Goal: Task Accomplishment & Management: Manage account settings

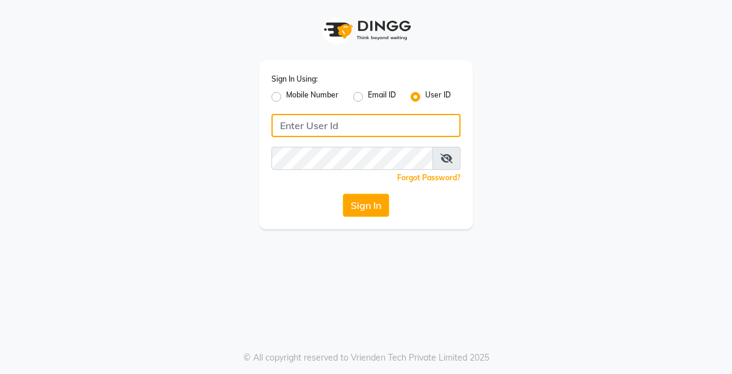
type input "thelondonhairsalon"
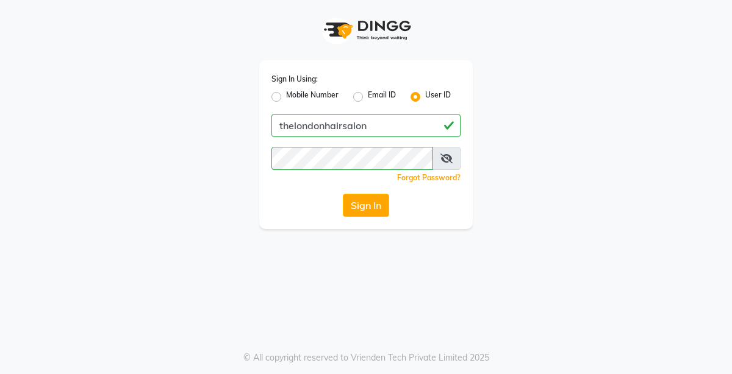
click at [444, 165] on span at bounding box center [446, 158] width 28 height 23
click at [446, 163] on span at bounding box center [446, 158] width 28 height 23
click at [449, 161] on icon at bounding box center [446, 159] width 12 height 10
click at [364, 198] on button "Sign In" at bounding box center [366, 205] width 46 height 23
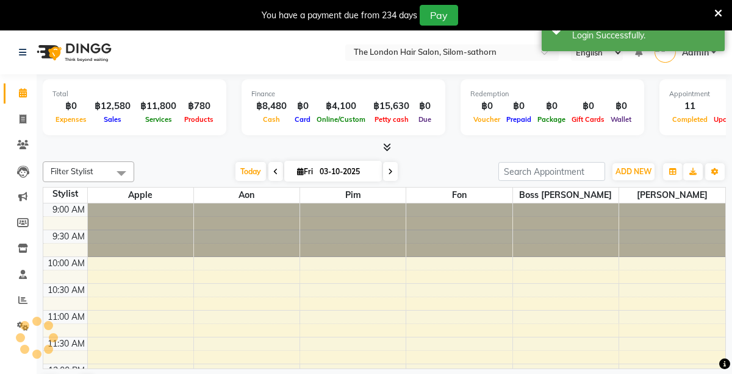
select select "en"
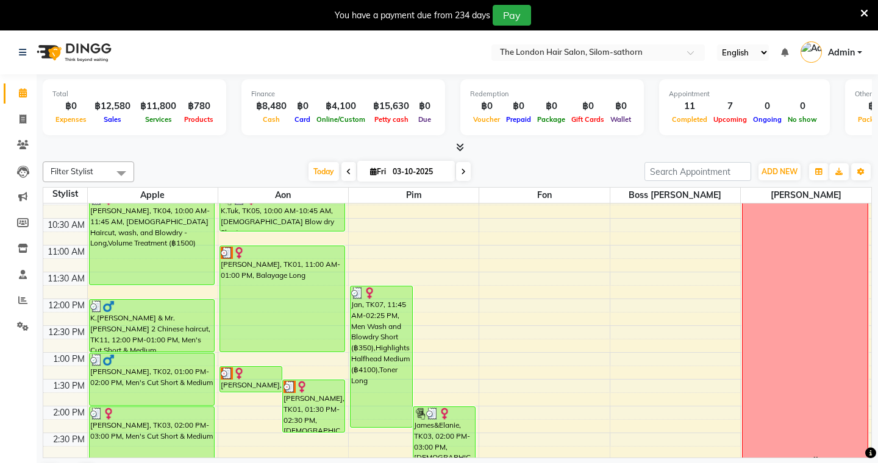
scroll to position [94, 0]
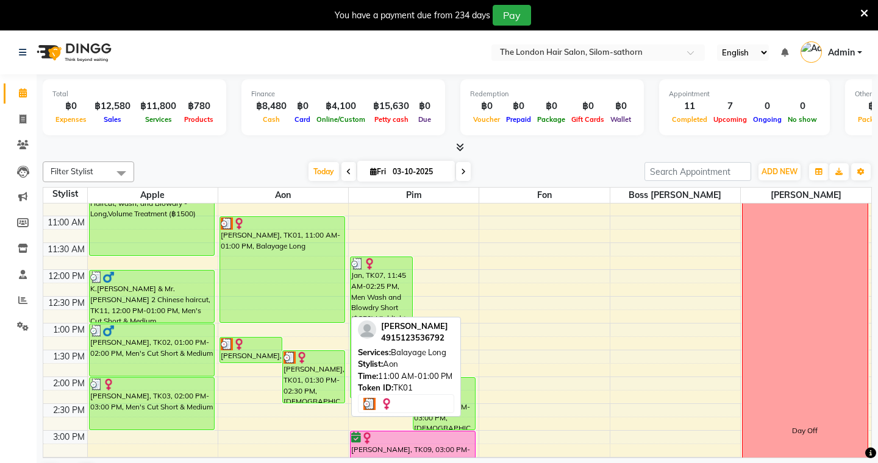
click at [313, 288] on div "[PERSON_NAME], TK01, 11:00 AM-01:00 PM, Balayage Long" at bounding box center [282, 269] width 124 height 105
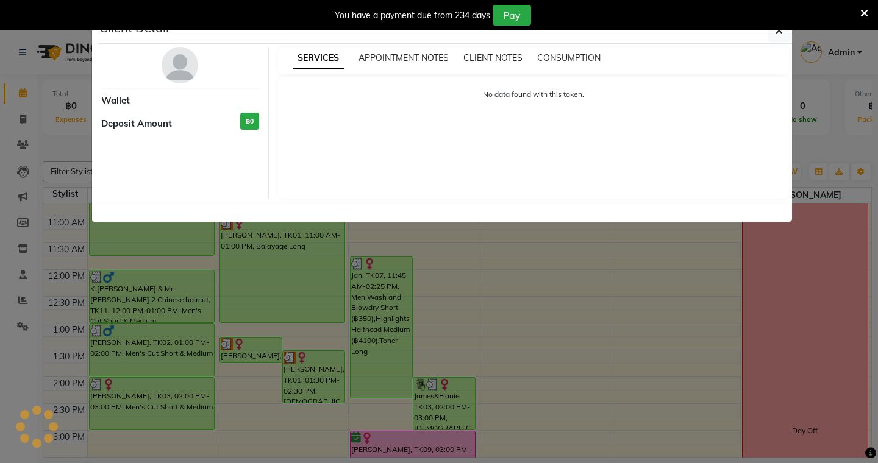
select select "3"
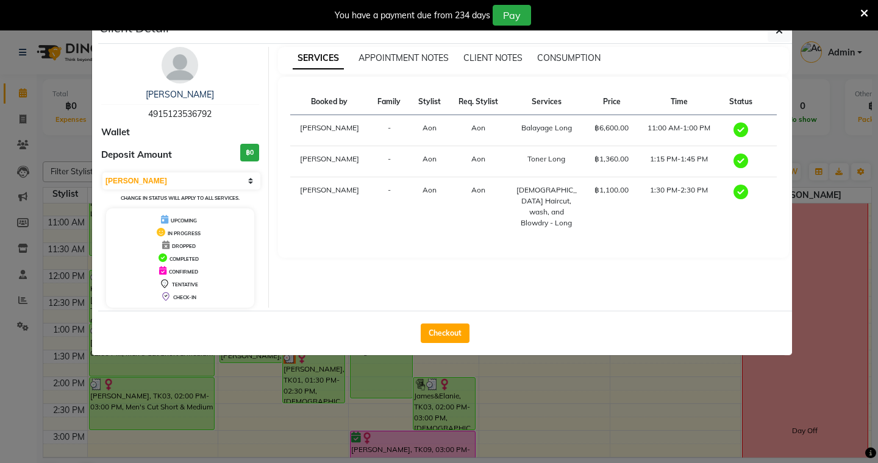
click at [248, 286] on div "TENTATIVE" at bounding box center [180, 283] width 138 height 13
click at [445, 330] on button "Checkout" at bounding box center [445, 334] width 49 height 20
select select "service"
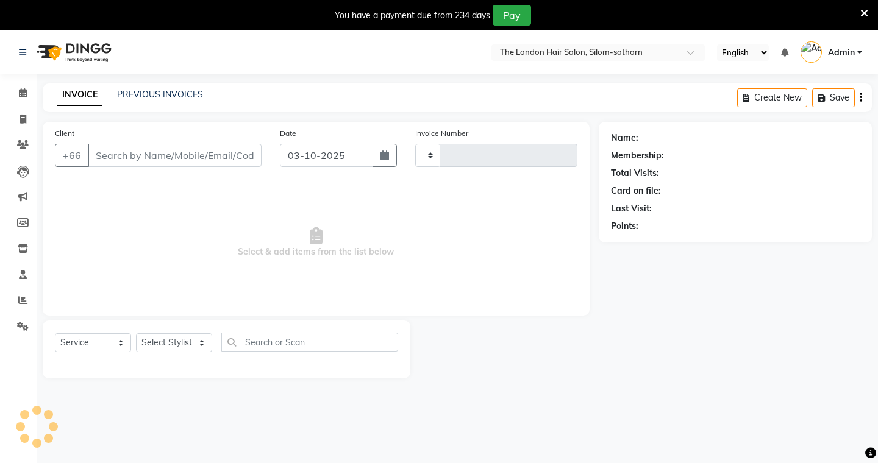
type input "1860"
select select "6977"
type input "4915123536792"
select select "56709"
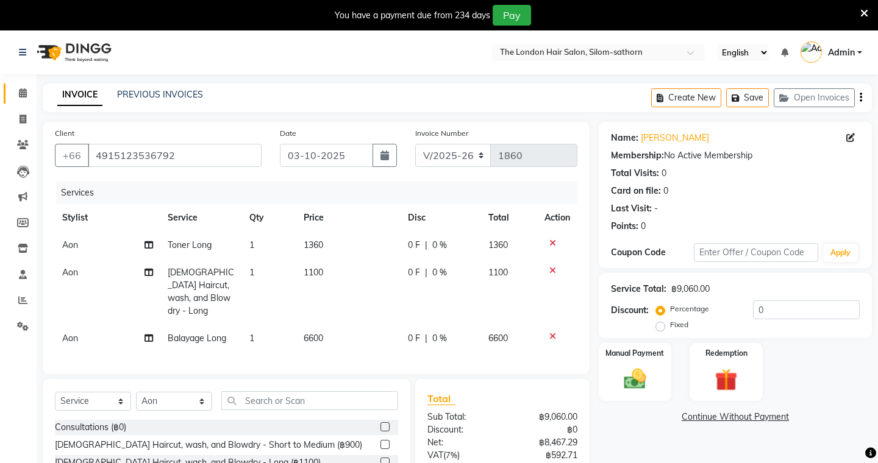
click at [21, 92] on icon at bounding box center [23, 92] width 8 height 9
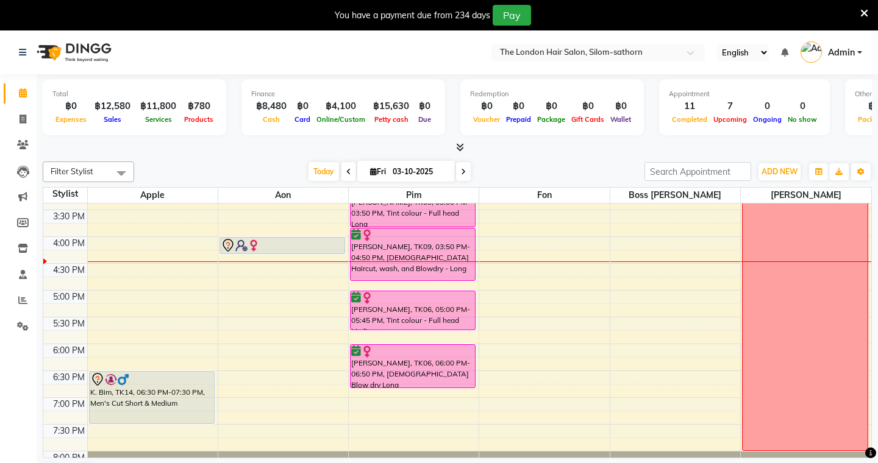
scroll to position [389, 0]
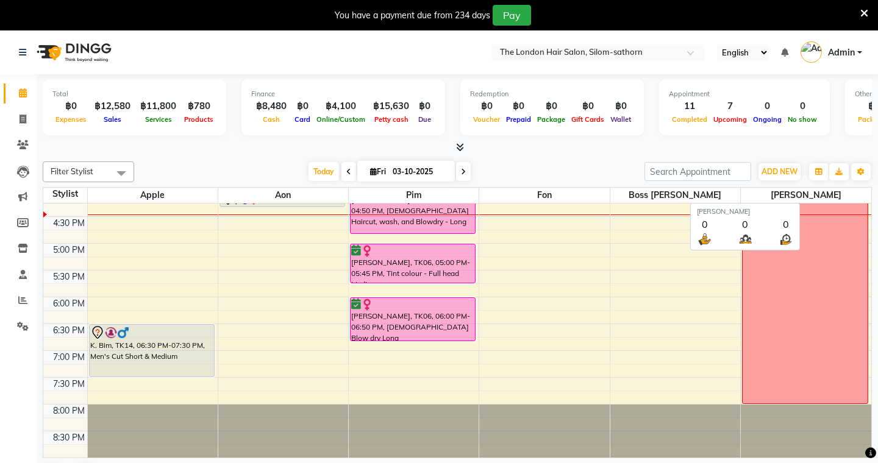
click at [731, 202] on span "[PERSON_NAME]" at bounding box center [806, 195] width 130 height 15
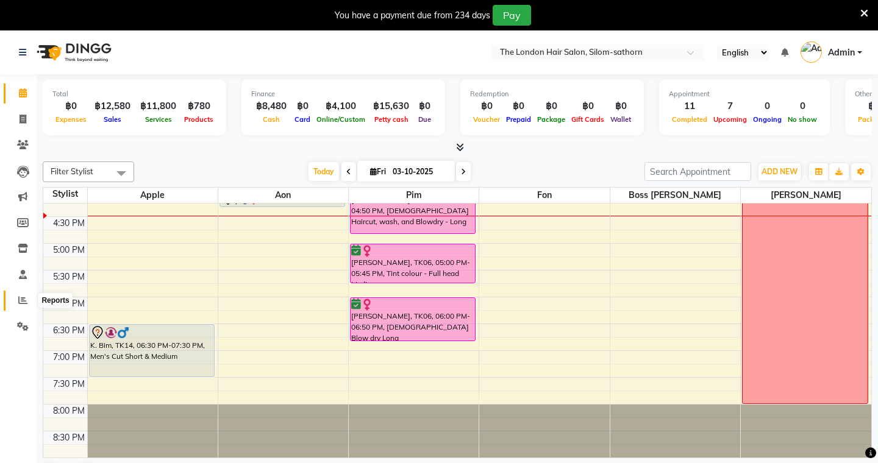
click at [19, 301] on icon at bounding box center [22, 300] width 9 height 9
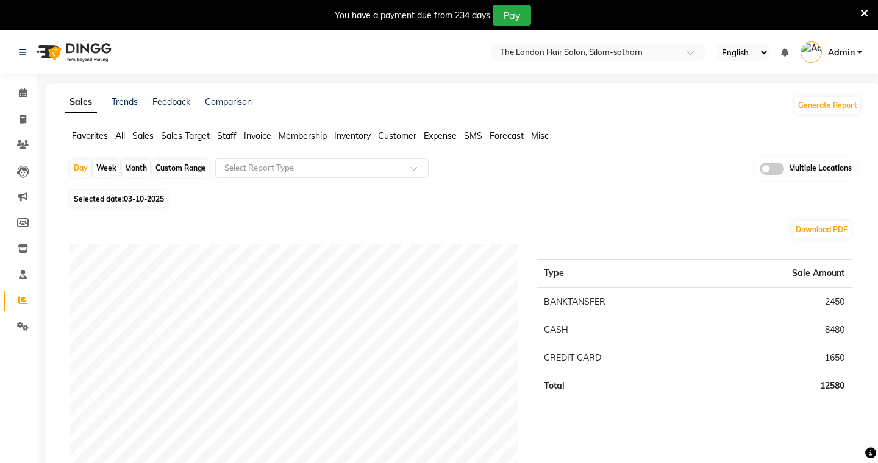
click at [168, 174] on div "Custom Range" at bounding box center [180, 168] width 57 height 17
select select "10"
select select "2025"
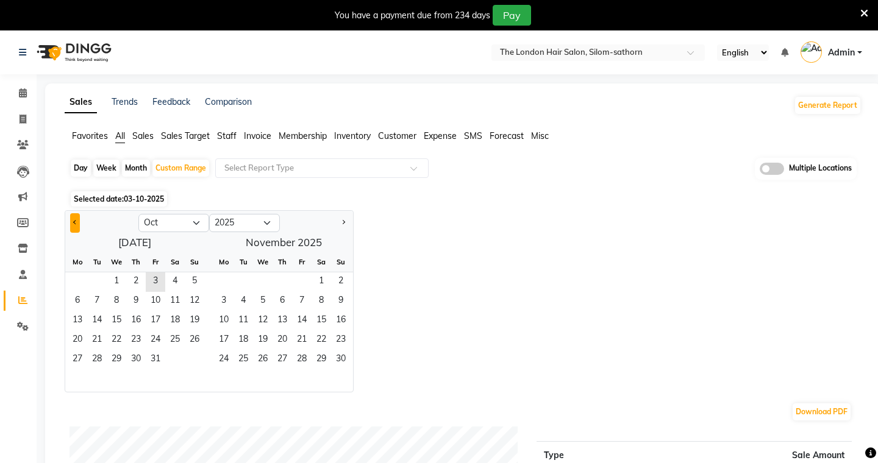
click at [78, 222] on button "Previous month" at bounding box center [75, 223] width 10 height 20
click at [178, 339] on span "27" at bounding box center [175, 341] width 20 height 20
click at [73, 224] on button "Previous month" at bounding box center [75, 223] width 10 height 20
select select "8"
click at [112, 358] on span "27" at bounding box center [117, 361] width 20 height 20
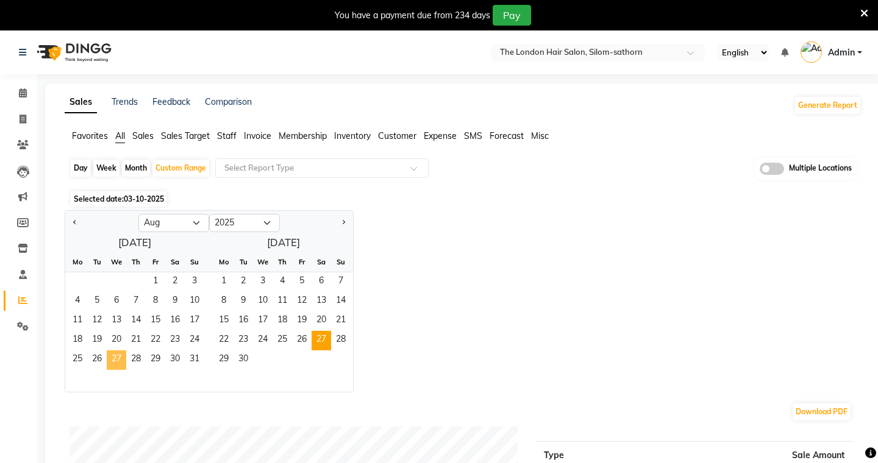
click at [112, 358] on span "27" at bounding box center [117, 361] width 20 height 20
click at [238, 358] on span "30" at bounding box center [244, 361] width 20 height 20
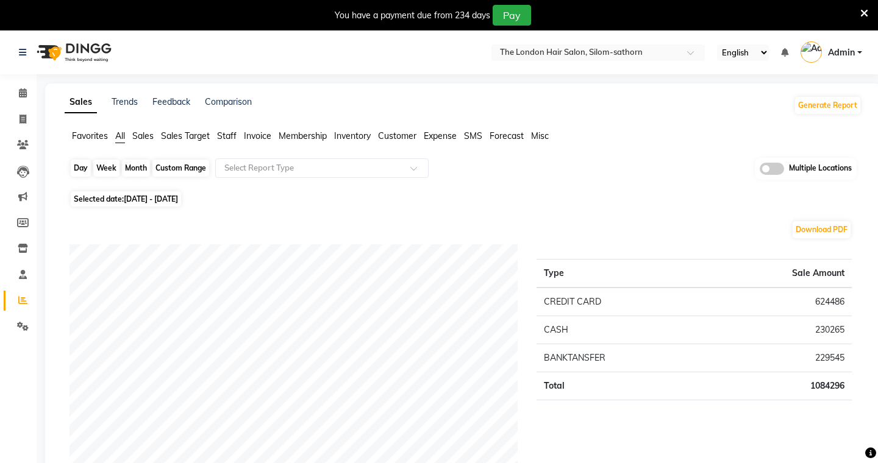
click at [194, 162] on div "Custom Range" at bounding box center [180, 168] width 57 height 17
select select "8"
select select "2025"
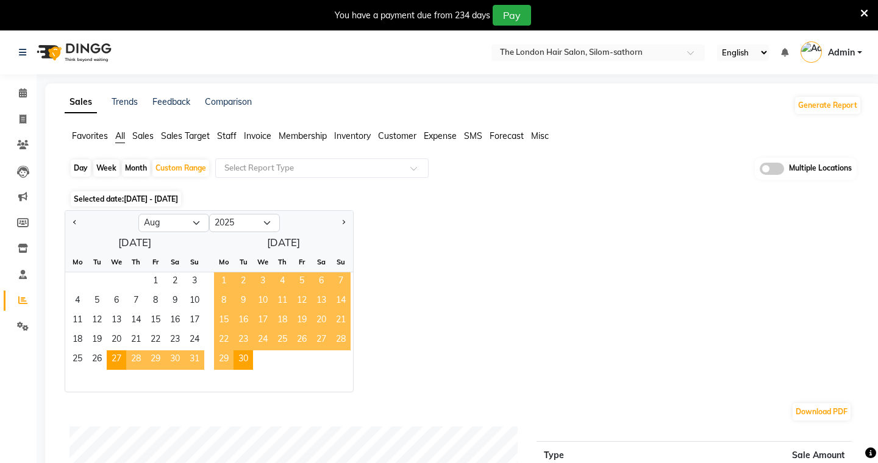
click at [404, 338] on div "Jan Feb Mar Apr May Jun Jul Aug Sep Oct Nov Dec 2015 2016 2017 2018 2019 2020 2…" at bounding box center [463, 301] width 797 height 182
click at [177, 174] on div "Custom Range" at bounding box center [180, 168] width 57 height 17
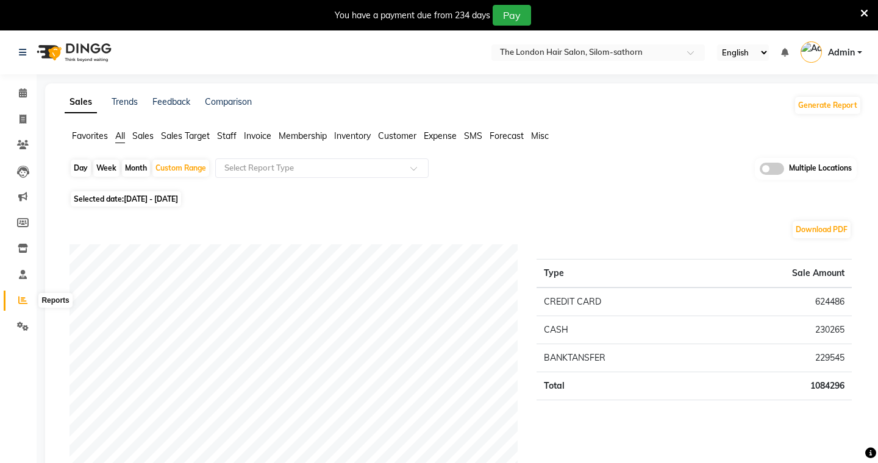
click at [22, 296] on icon at bounding box center [22, 300] width 9 height 9
click at [191, 168] on div "Custom Range" at bounding box center [180, 168] width 57 height 17
select select "8"
select select "2025"
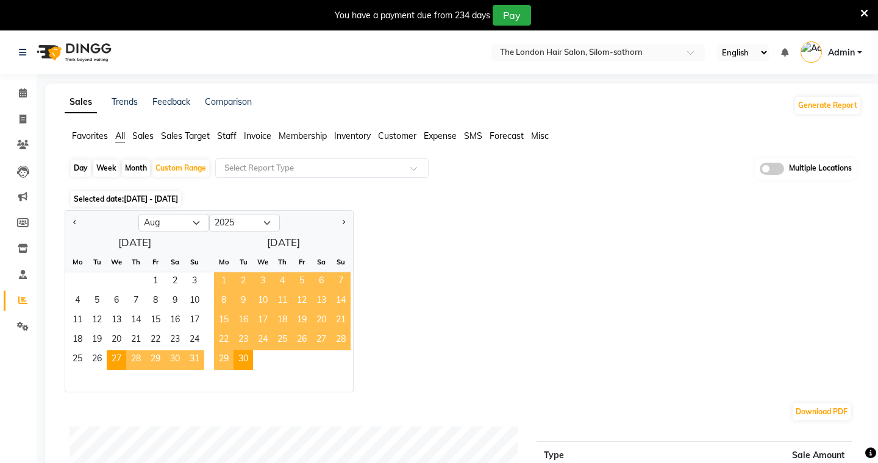
click at [203, 355] on span "31" at bounding box center [195, 361] width 20 height 20
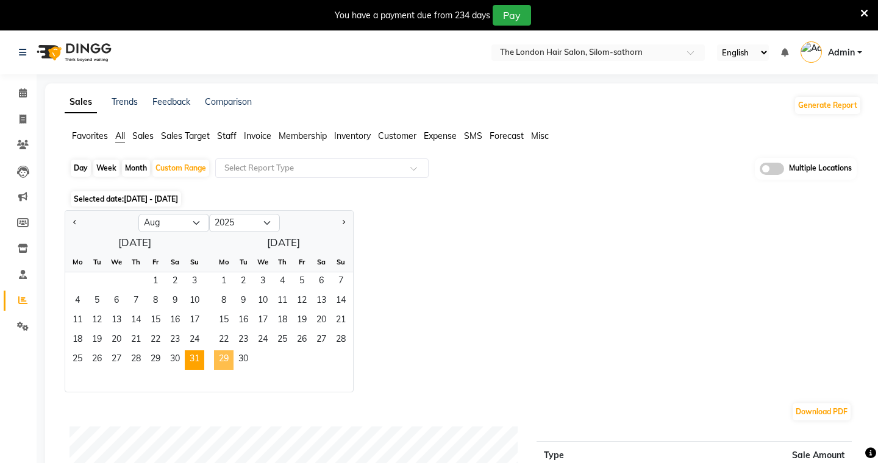
click at [224, 357] on span "29" at bounding box center [224, 361] width 20 height 20
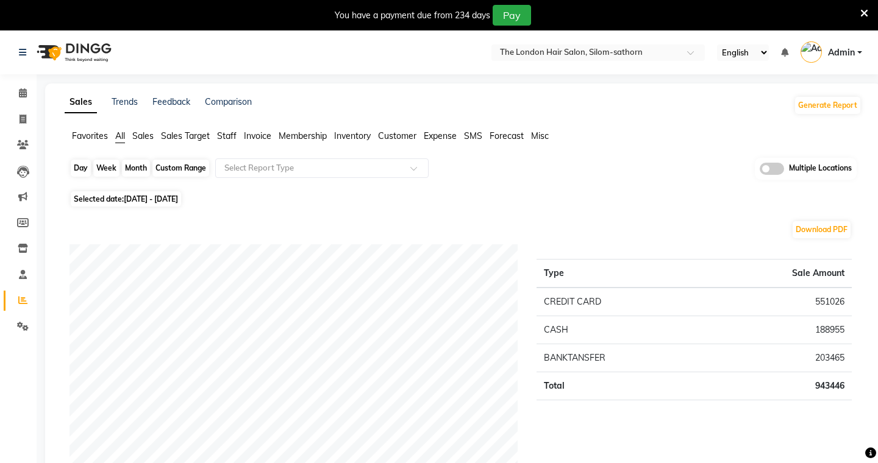
click at [190, 166] on div "Custom Range" at bounding box center [180, 168] width 57 height 17
select select "8"
select select "2025"
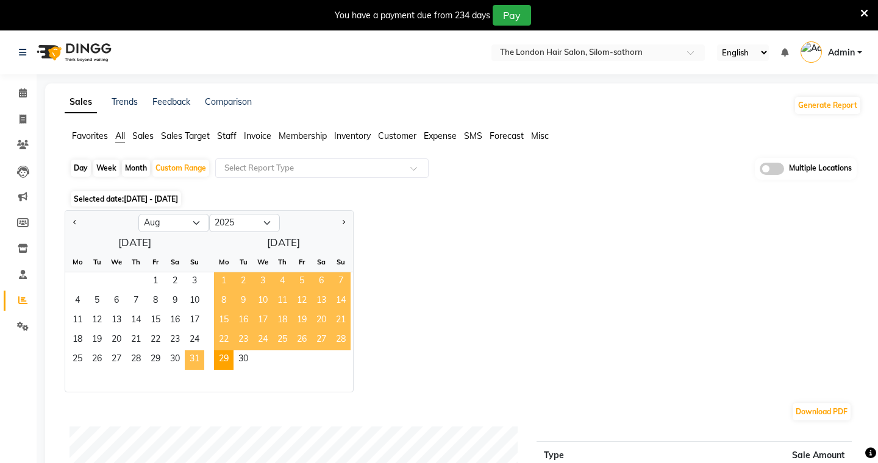
click at [199, 367] on span "31" at bounding box center [195, 361] width 20 height 20
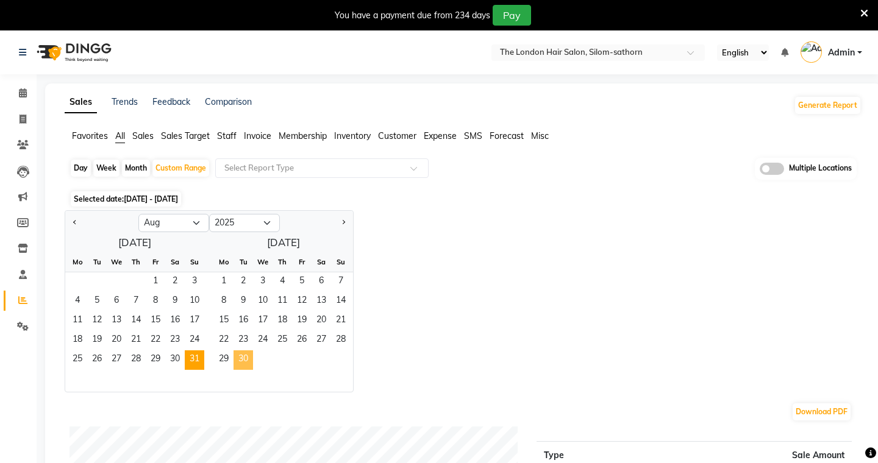
click at [244, 364] on span "30" at bounding box center [244, 361] width 20 height 20
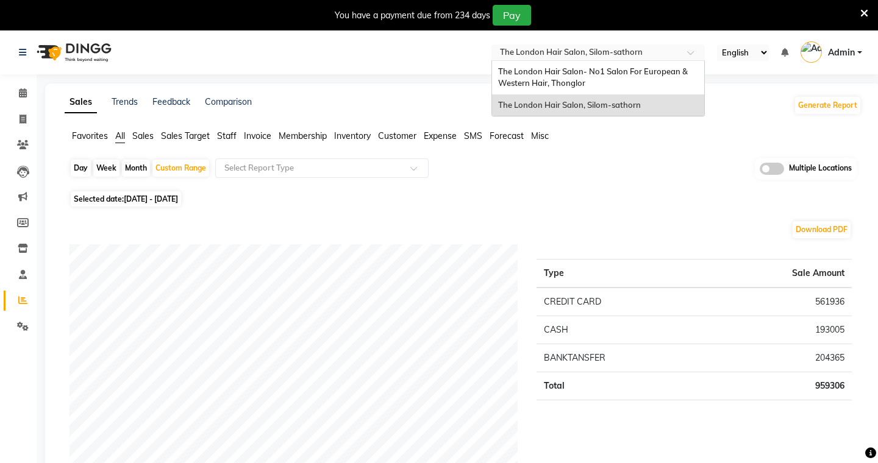
click at [693, 54] on span at bounding box center [694, 56] width 15 height 12
click at [618, 86] on div "The London Hair Salon- No1 Salon For European & Western Hair, Thonglor" at bounding box center [598, 78] width 212 height 34
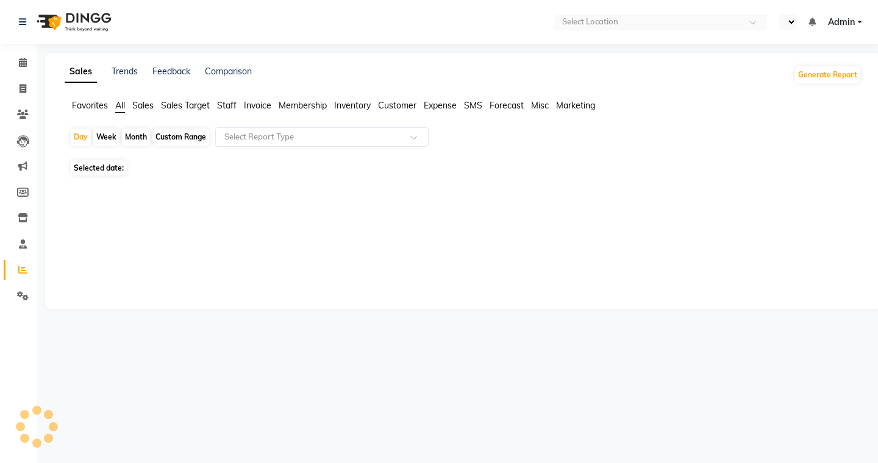
select select "en"
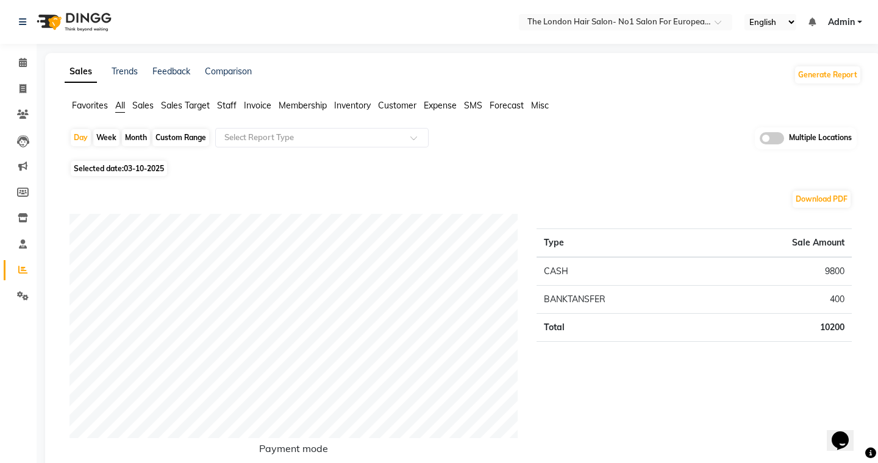
click at [170, 141] on div "Custom Range" at bounding box center [180, 137] width 57 height 17
select select "10"
select select "2025"
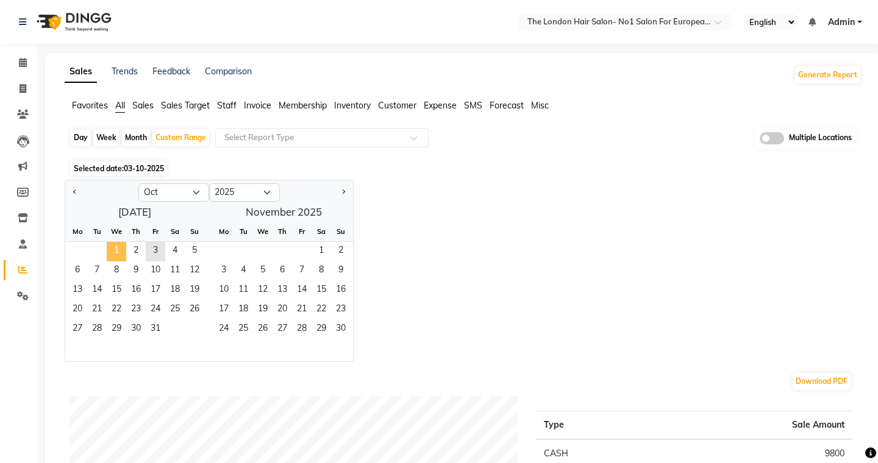
click at [117, 251] on span "1" at bounding box center [117, 252] width 20 height 20
click at [155, 254] on span "3" at bounding box center [156, 252] width 20 height 20
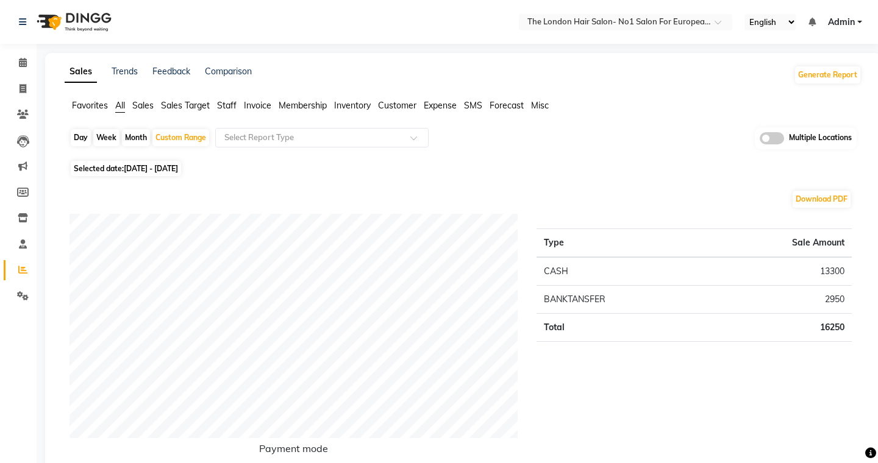
click at [141, 140] on div "Month" at bounding box center [136, 137] width 28 height 17
select select "10"
select select "2025"
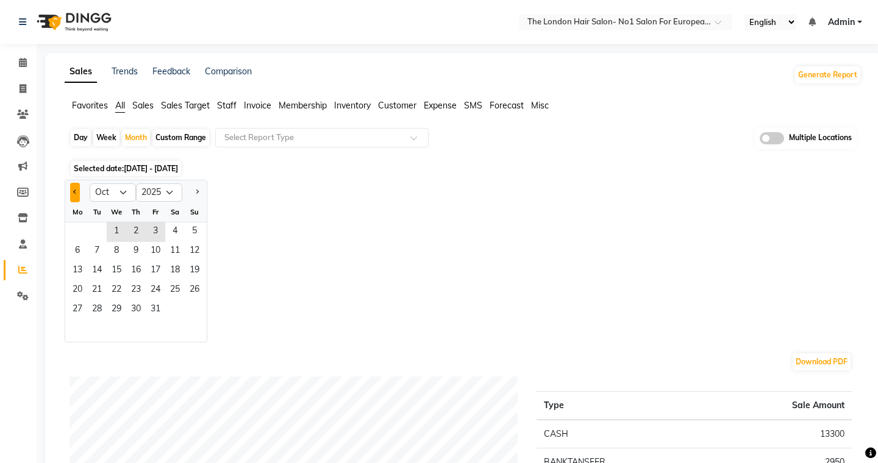
click at [74, 194] on button "Previous month" at bounding box center [75, 193] width 10 height 20
select select "9"
click at [93, 252] on span "9" at bounding box center [97, 252] width 20 height 20
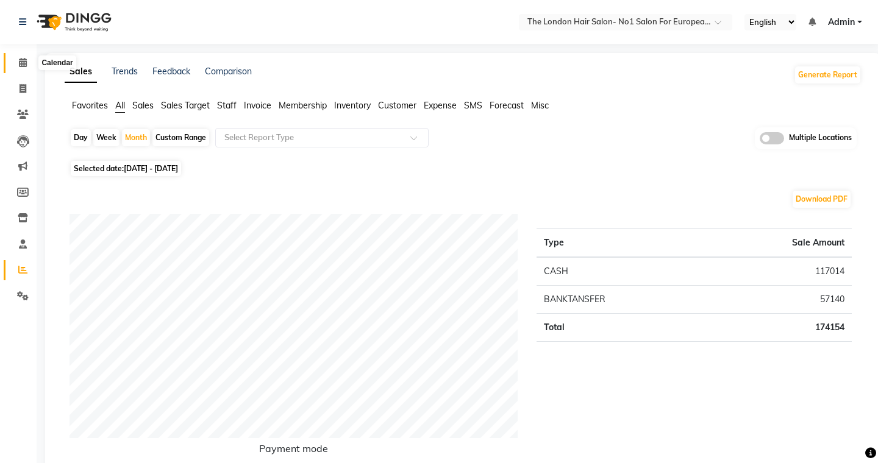
click at [21, 65] on icon at bounding box center [23, 62] width 8 height 9
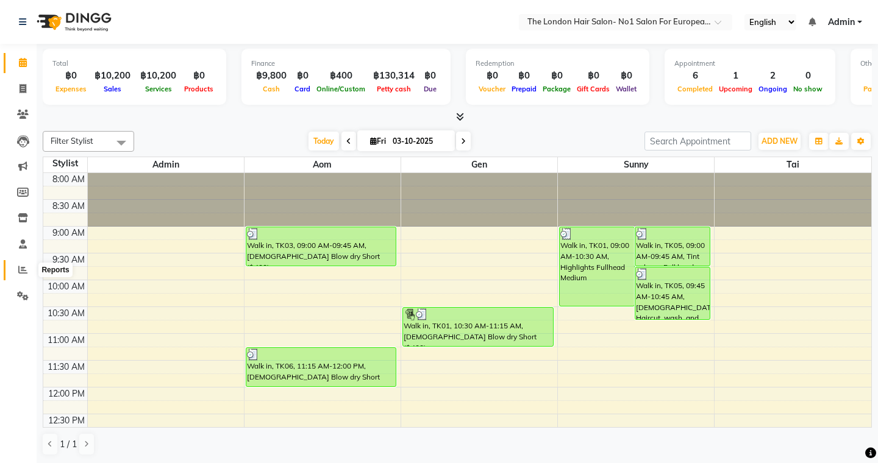
click at [23, 274] on span at bounding box center [22, 270] width 21 height 14
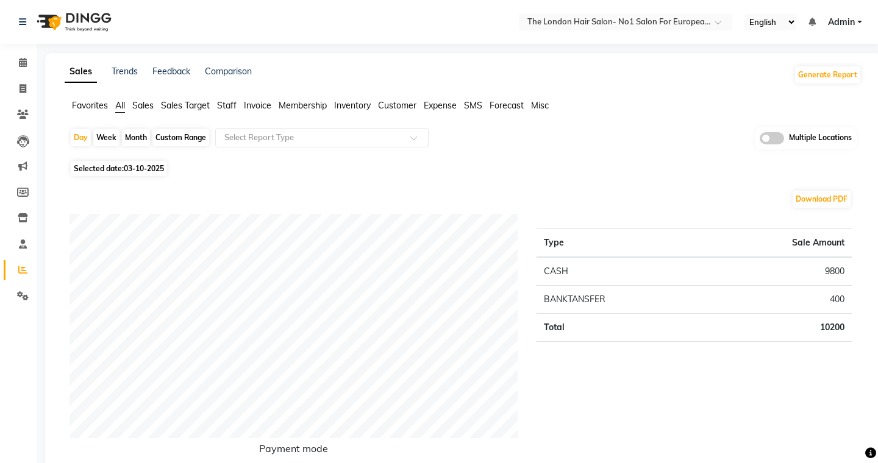
click at [198, 134] on div "Custom Range" at bounding box center [180, 137] width 57 height 17
select select "10"
select select "2025"
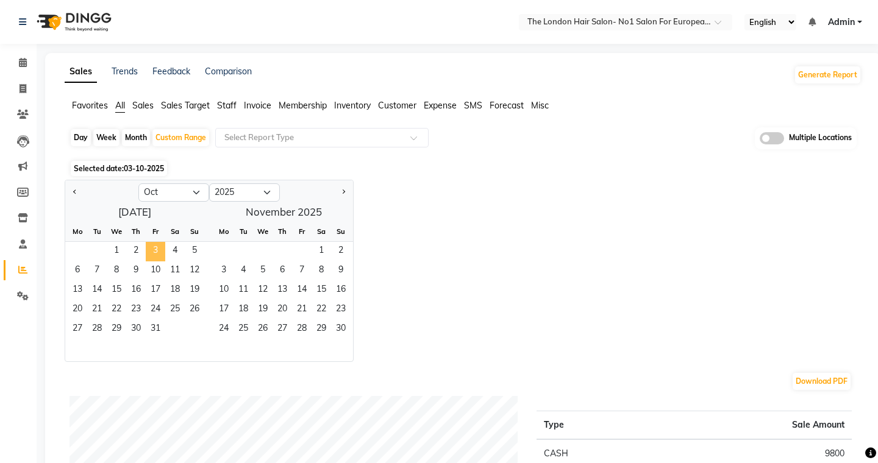
click at [163, 252] on span "3" at bounding box center [156, 252] width 20 height 20
click at [25, 60] on icon at bounding box center [23, 62] width 8 height 9
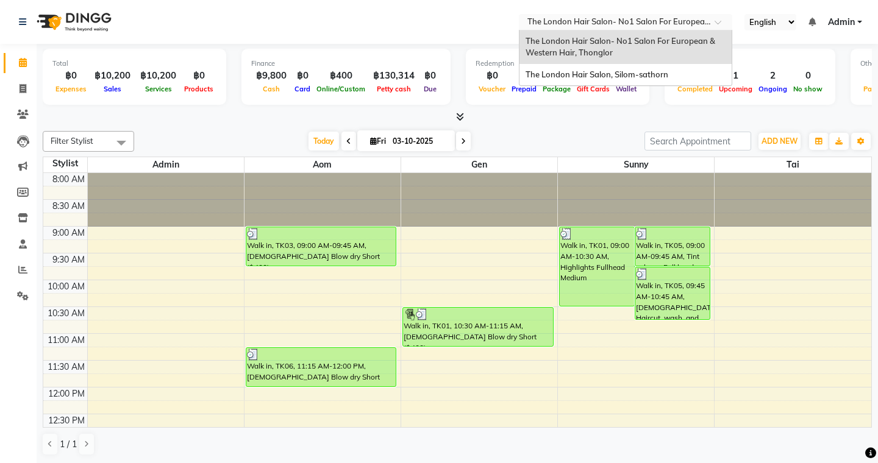
click at [721, 21] on span at bounding box center [722, 26] width 15 height 12
click at [663, 73] on span "The London Hair Salon, Silom-sathorn" at bounding box center [597, 75] width 143 height 10
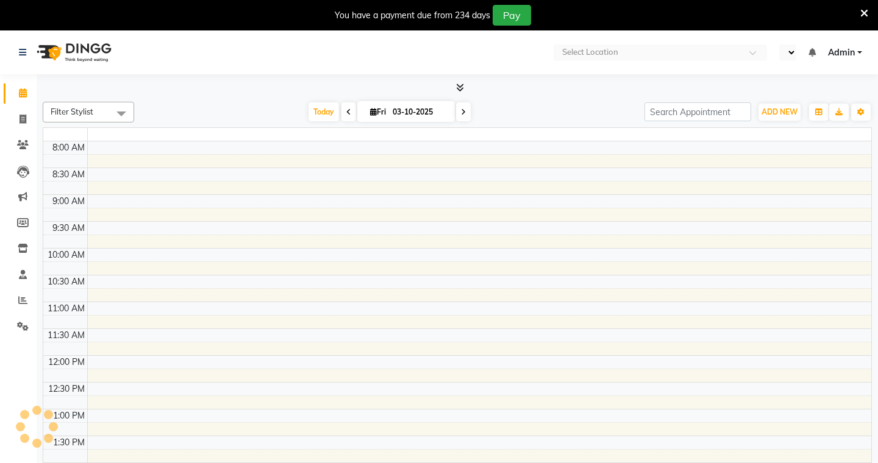
select select "en"
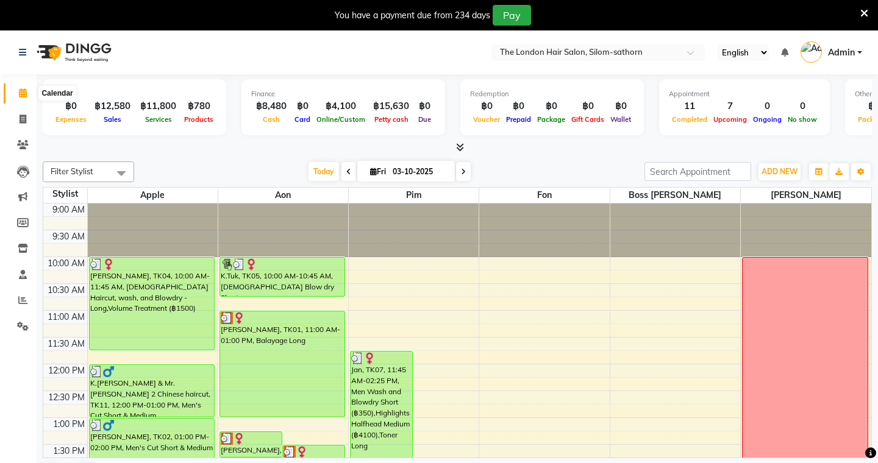
click at [24, 91] on icon at bounding box center [23, 92] width 8 height 9
click at [27, 305] on span at bounding box center [22, 301] width 21 height 14
